Goal: Transaction & Acquisition: Download file/media

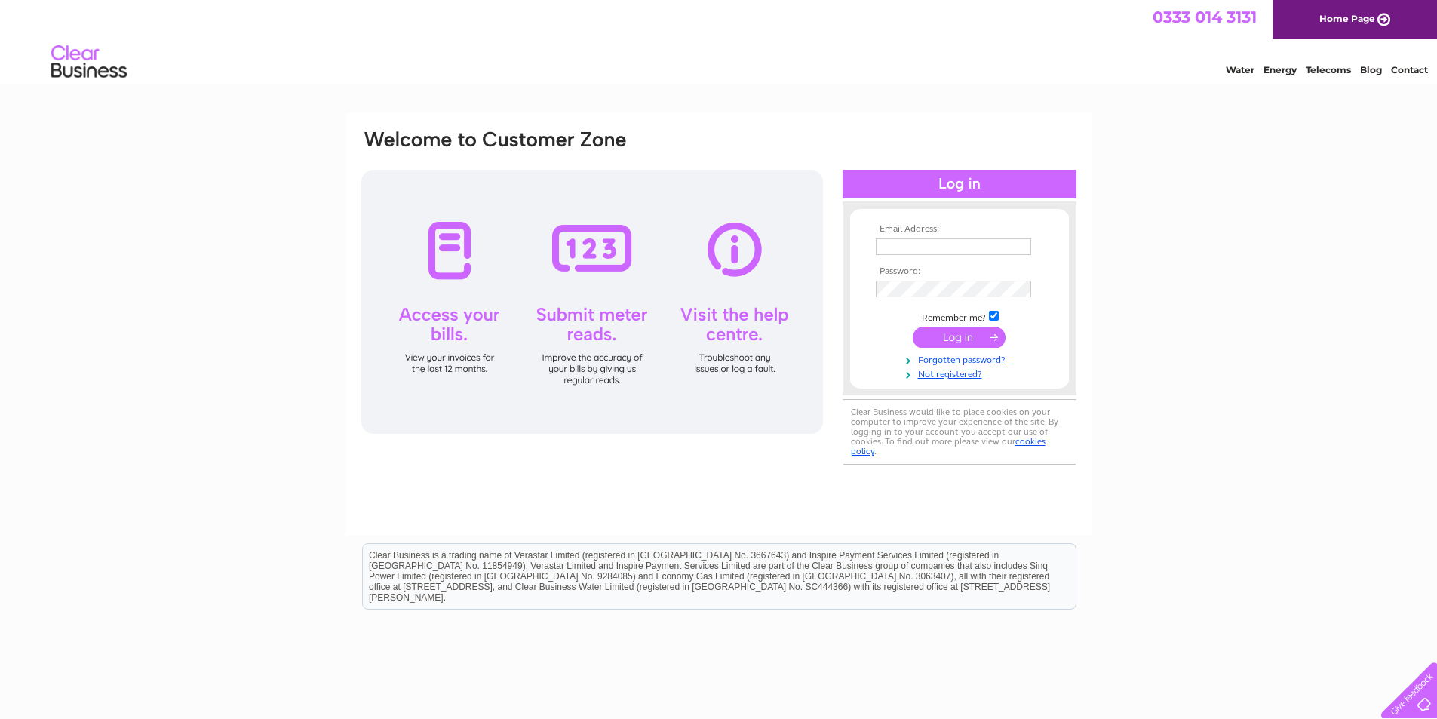
type input "kathleen@carltondie.com"
click at [960, 342] on input "submit" at bounding box center [959, 337] width 93 height 21
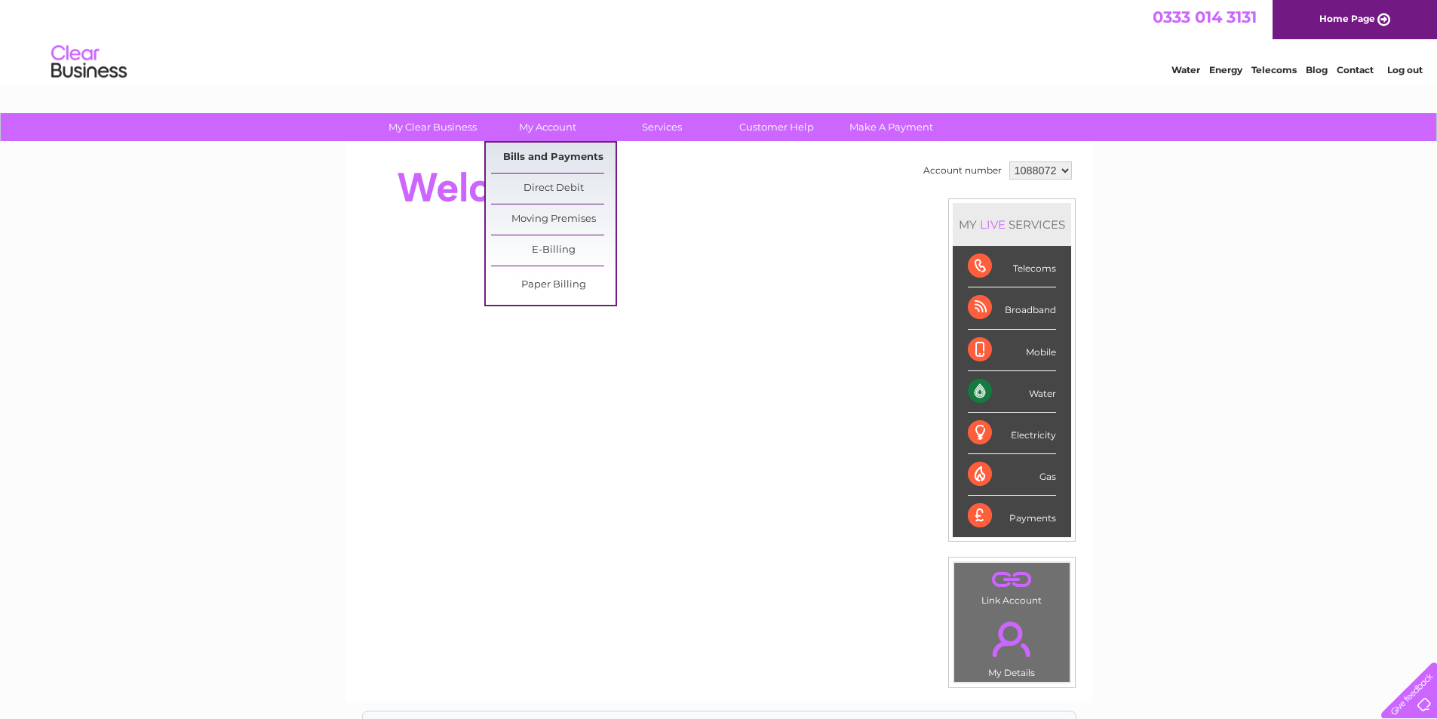
click at [527, 160] on link "Bills and Payments" at bounding box center [553, 158] width 124 height 30
click at [523, 154] on link "Bills and Payments" at bounding box center [553, 158] width 124 height 30
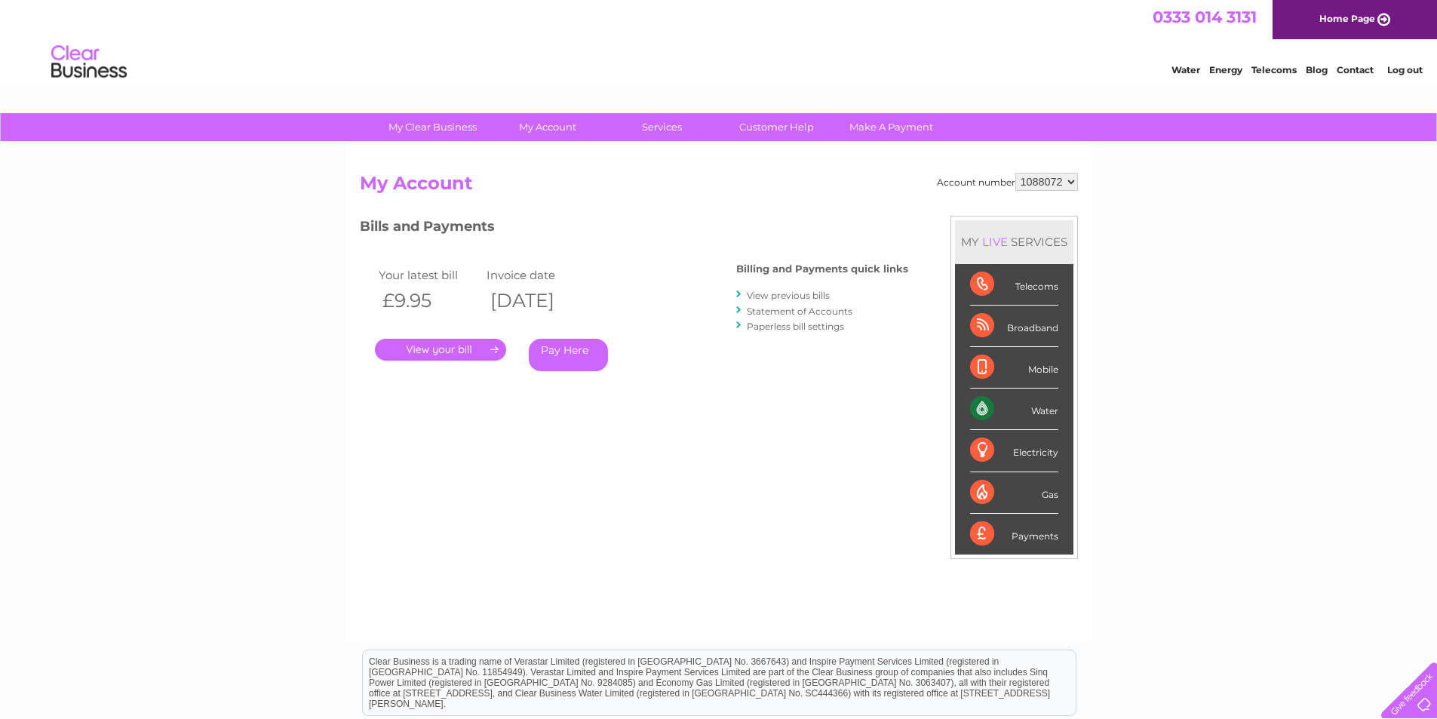
click at [444, 345] on link "." at bounding box center [440, 350] width 131 height 22
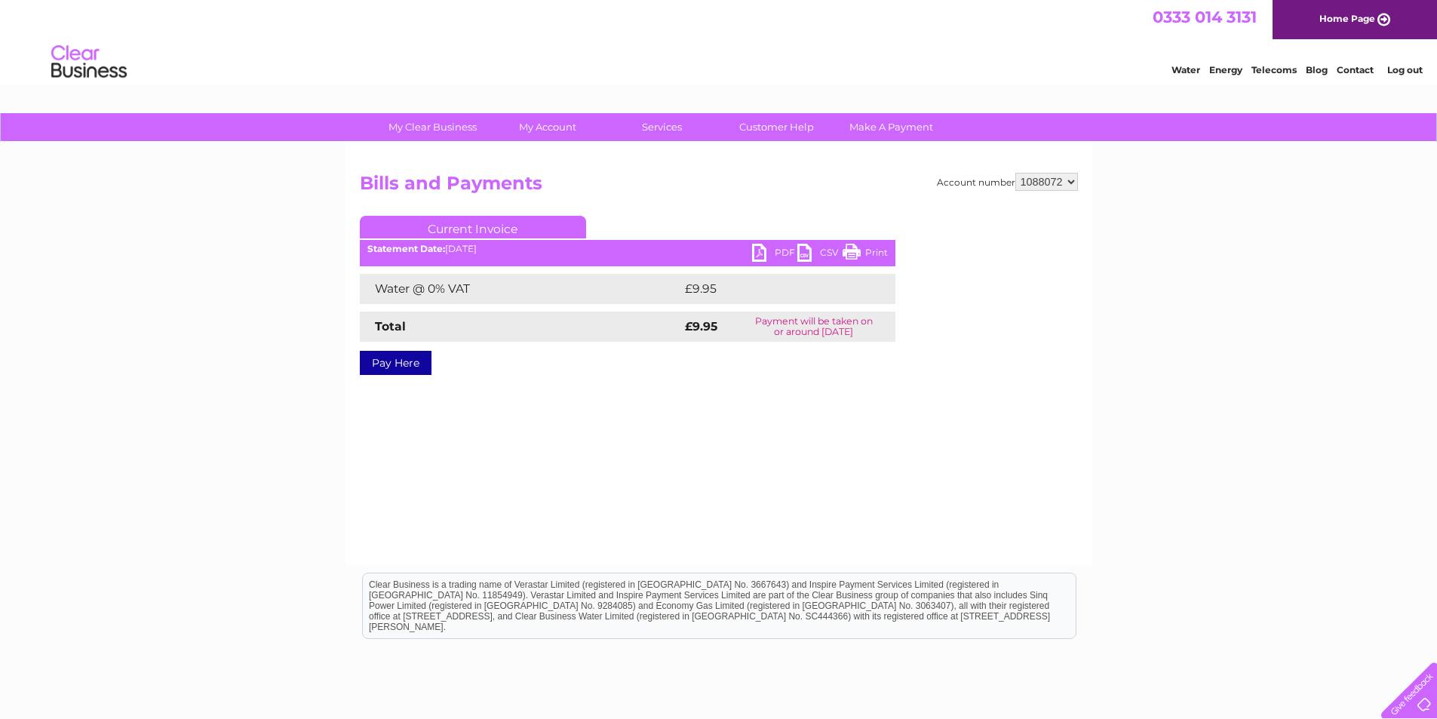
click at [761, 244] on ul "Current Invoice" at bounding box center [627, 230] width 535 height 28
click at [803, 250] on link "CSV" at bounding box center [819, 255] width 45 height 22
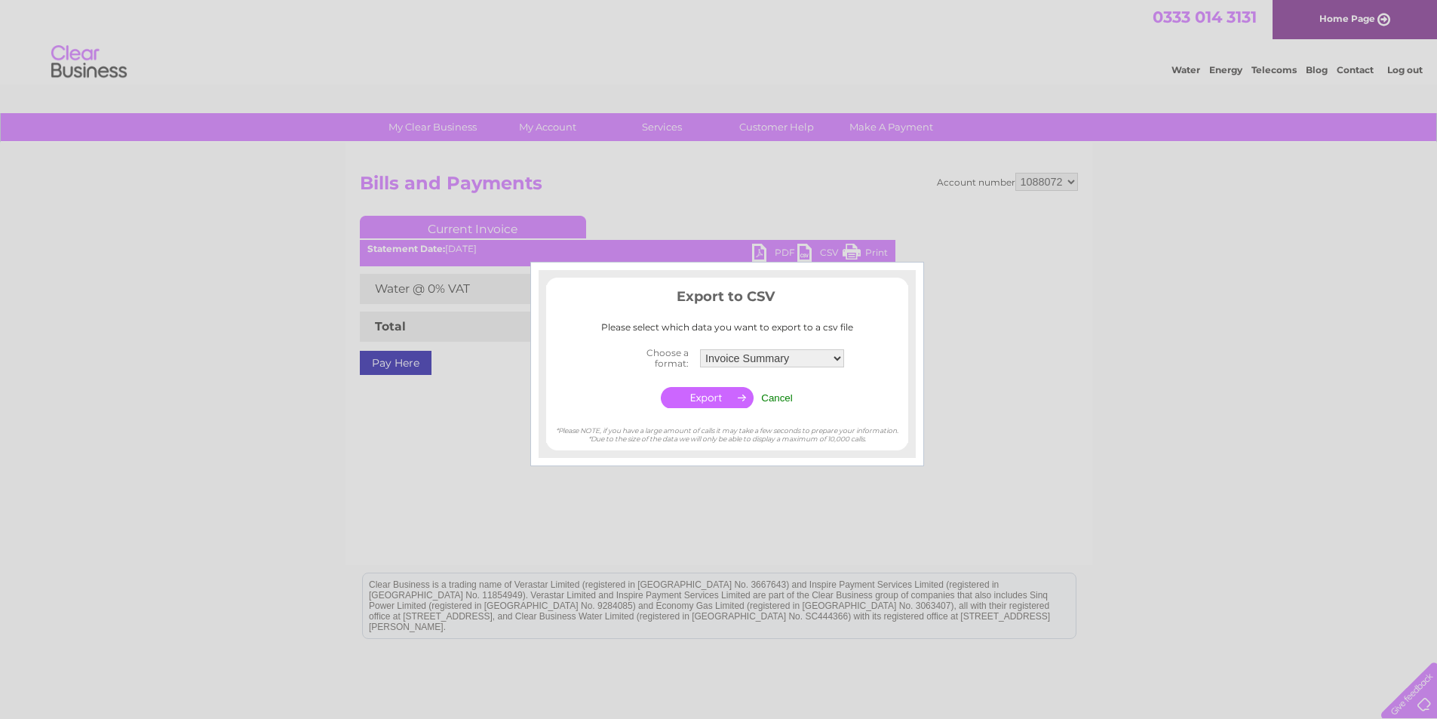
click at [779, 395] on input "Cancel" at bounding box center [777, 397] width 32 height 11
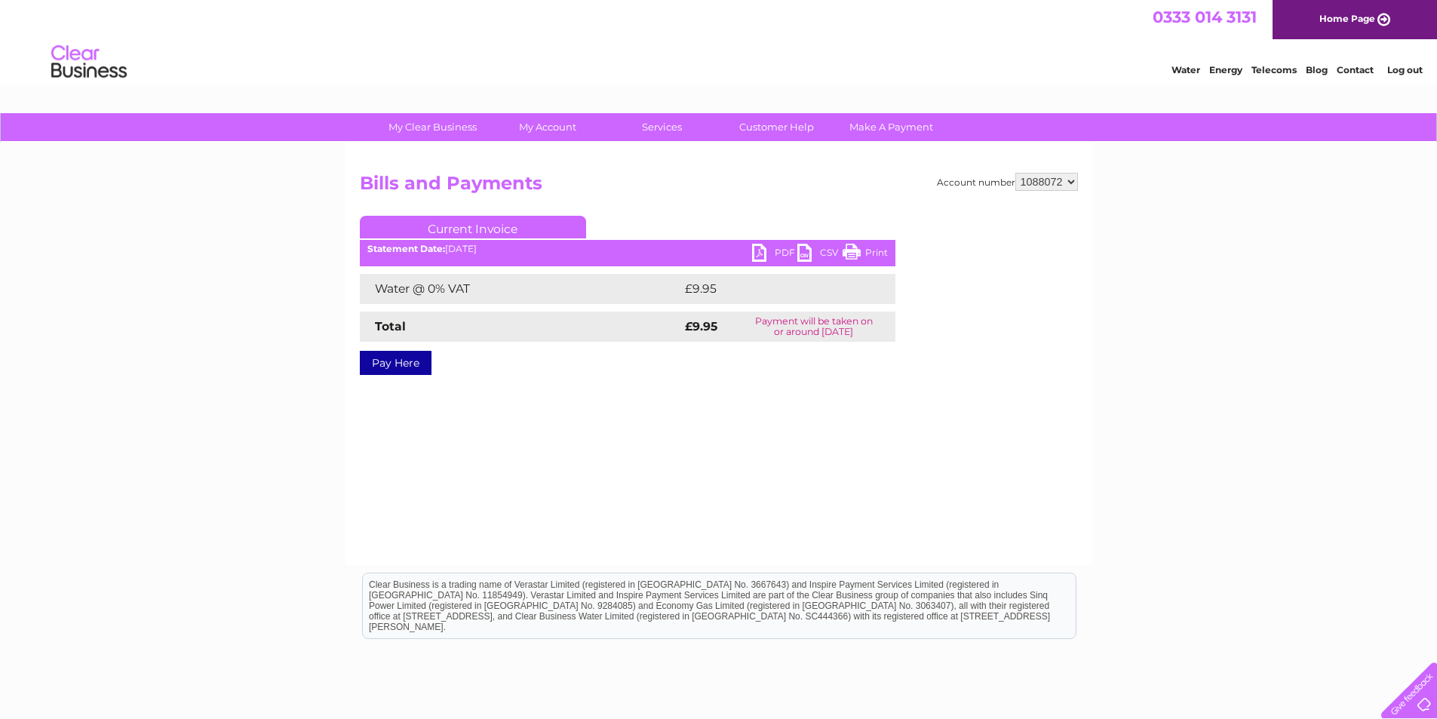
click at [759, 249] on link "PDF" at bounding box center [774, 255] width 45 height 22
click at [1408, 72] on link "Log out" at bounding box center [1404, 69] width 35 height 11
